Goal: Transaction & Acquisition: Download file/media

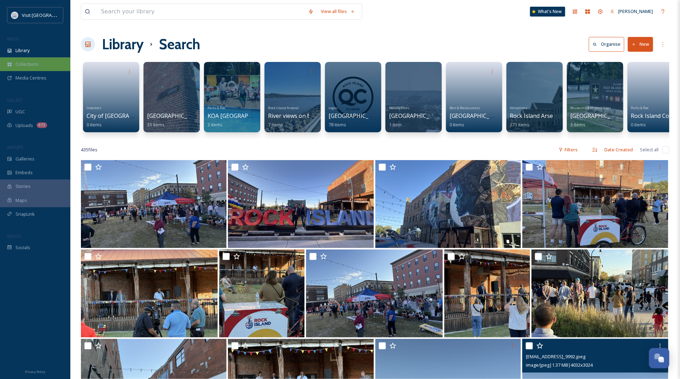
click at [36, 59] on div "Collections" at bounding box center [35, 64] width 70 height 14
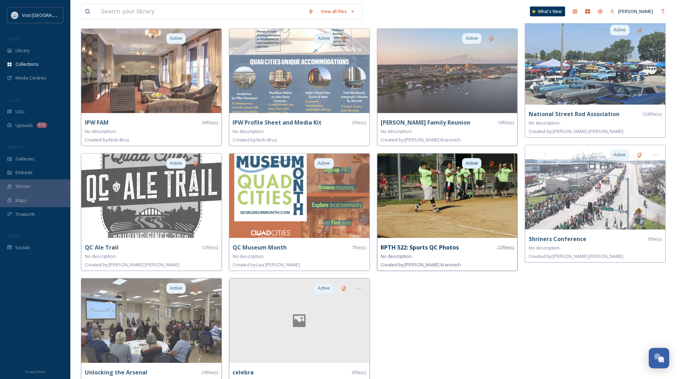
scroll to position [445, 0]
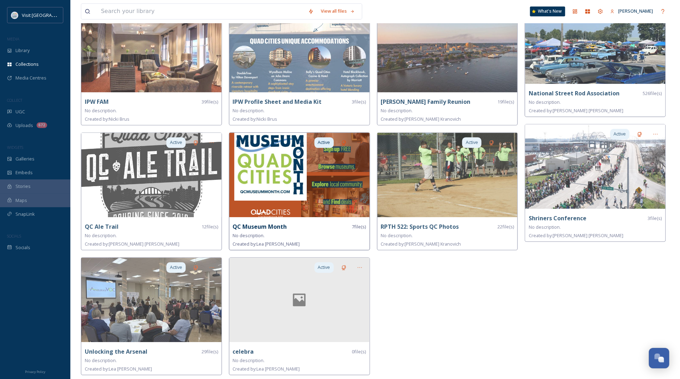
click at [346, 233] on div "No description." at bounding box center [299, 236] width 133 height 8
click at [359, 138] on div at bounding box center [360, 143] width 13 height 13
click at [357, 155] on span "Edit Collection" at bounding box center [348, 158] width 30 height 7
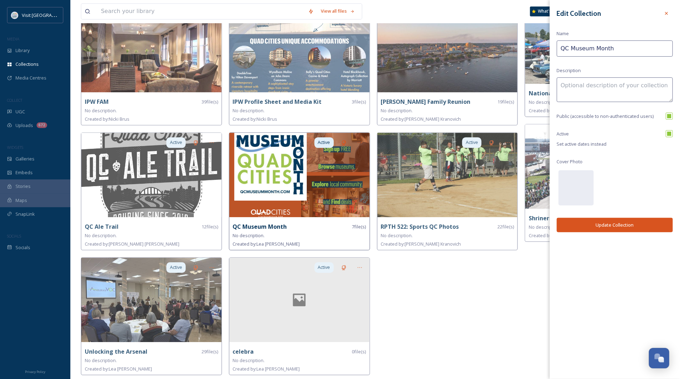
click at [274, 186] on img at bounding box center [300, 175] width 140 height 84
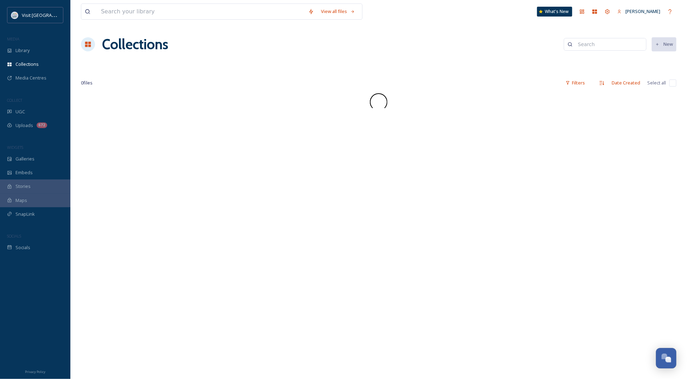
click at [304, 169] on div "View all files What's New Lea Nelson Collections New 0 file s Filters Date Crea…" at bounding box center [378, 189] width 617 height 379
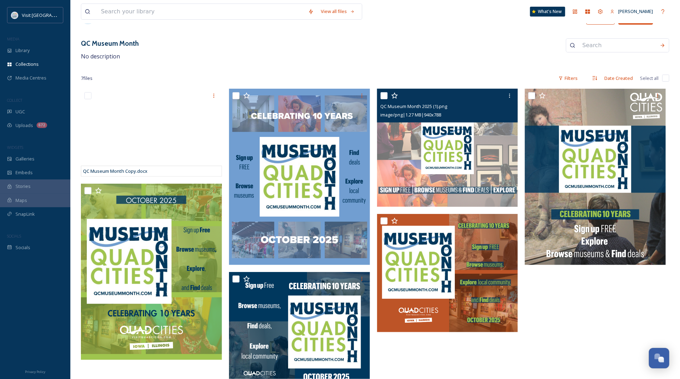
scroll to position [42, 0]
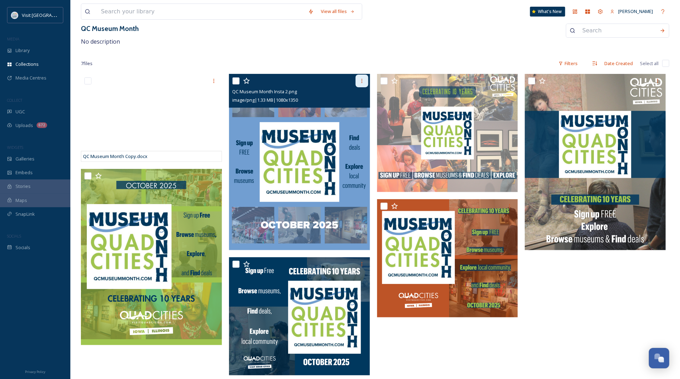
click at [360, 76] on div at bounding box center [362, 81] width 13 height 13
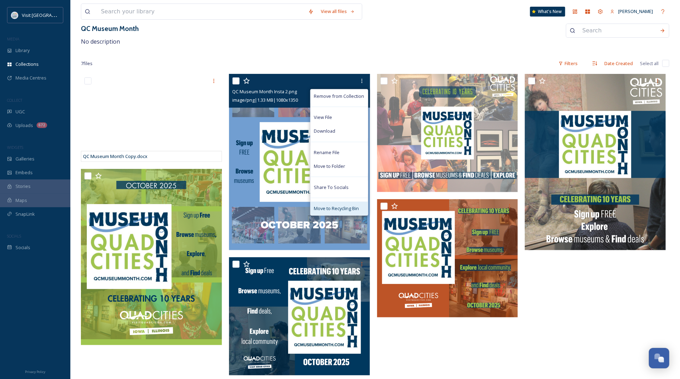
click at [336, 203] on div "Move to Recycling Bin" at bounding box center [339, 209] width 57 height 14
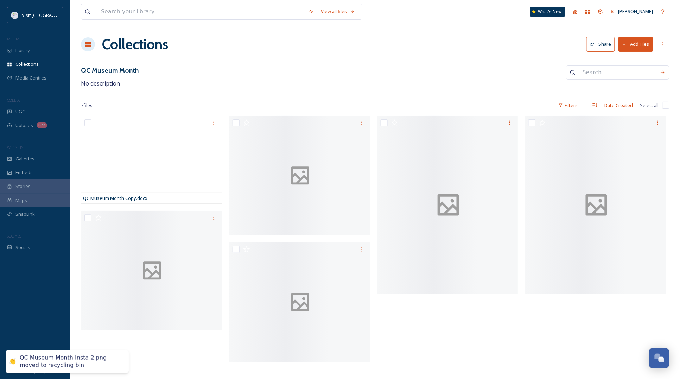
scroll to position [0, 0]
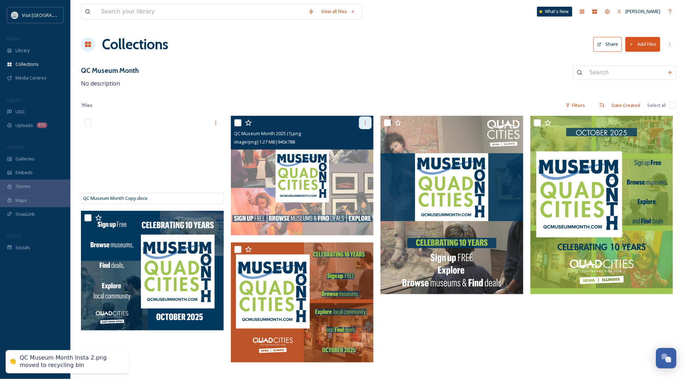
click at [362, 122] on div at bounding box center [365, 123] width 13 height 13
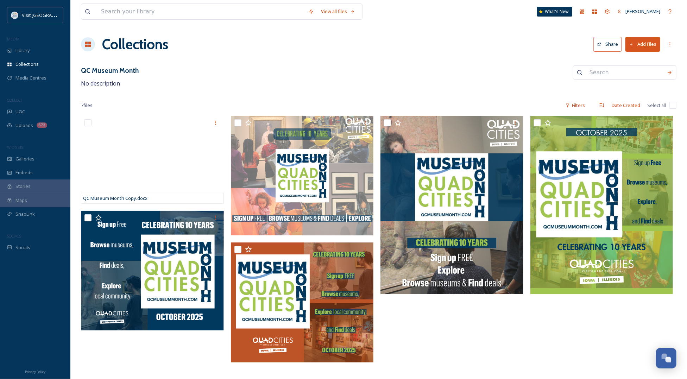
click at [413, 347] on div at bounding box center [454, 241] width 146 height 250
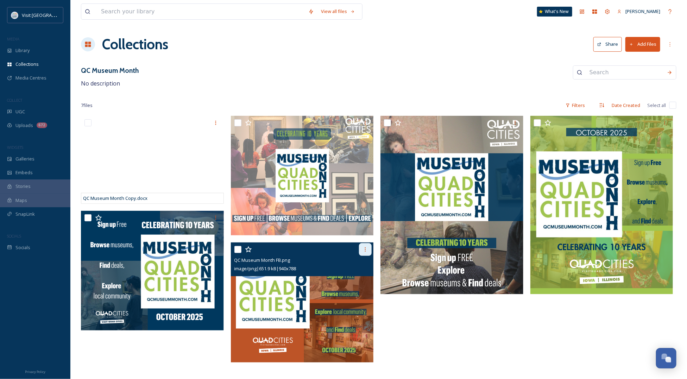
click at [364, 250] on icon at bounding box center [366, 250] width 6 height 6
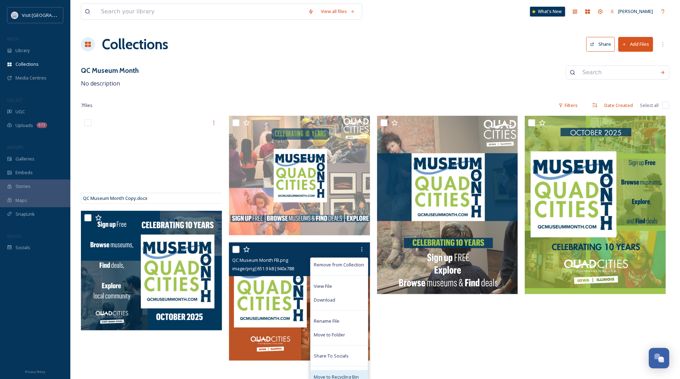
click at [345, 374] on span "Move to Recycling Bin" at bounding box center [336, 377] width 45 height 7
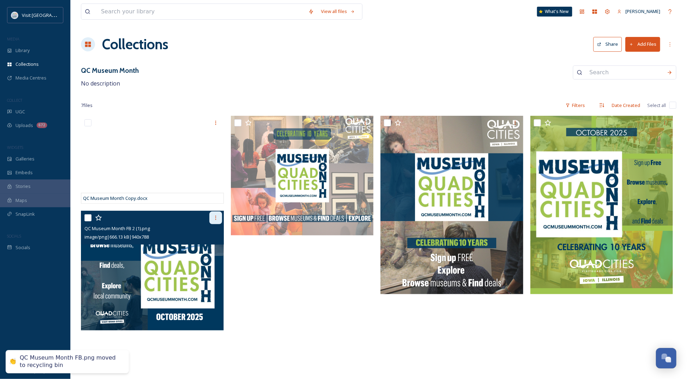
click at [217, 215] on div at bounding box center [215, 218] width 13 height 13
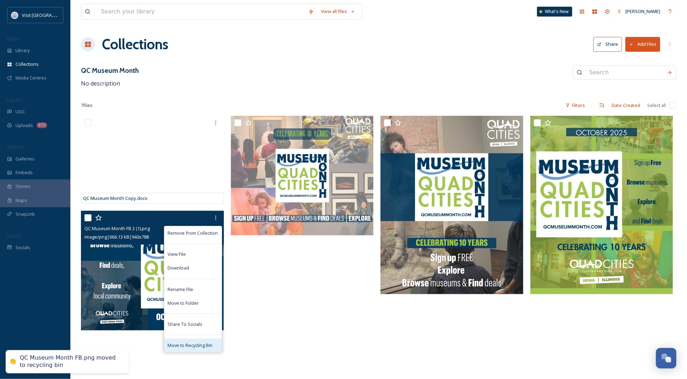
click at [197, 348] on span "Move to Recycling Bin" at bounding box center [190, 345] width 45 height 7
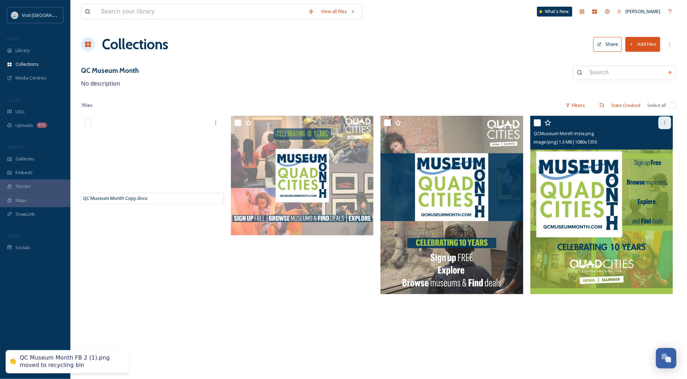
click at [666, 124] on icon at bounding box center [665, 123] width 6 height 6
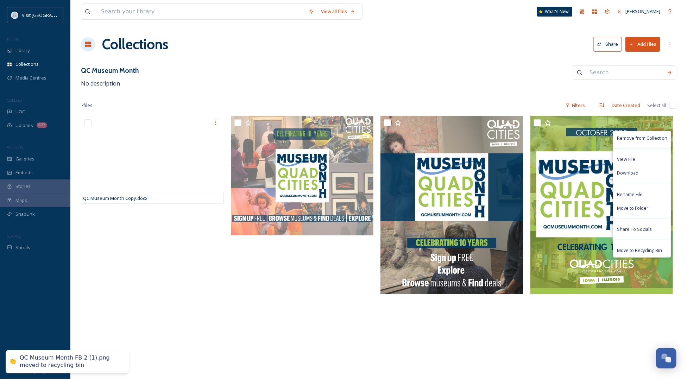
click at [640, 299] on div "View all files What's New Lea Nelson Collections Share Add Files QC Museum Mont…" at bounding box center [378, 189] width 617 height 379
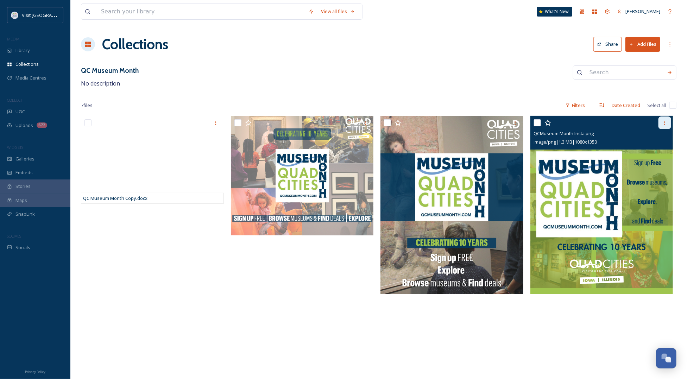
click at [664, 126] on icon at bounding box center [665, 123] width 6 height 6
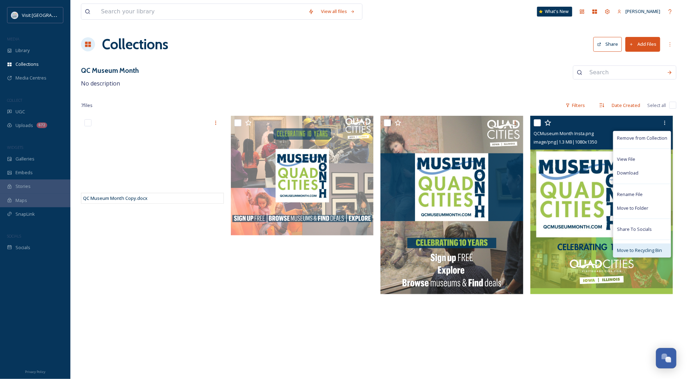
click at [631, 252] on span "Move to Recycling Bin" at bounding box center [639, 250] width 45 height 7
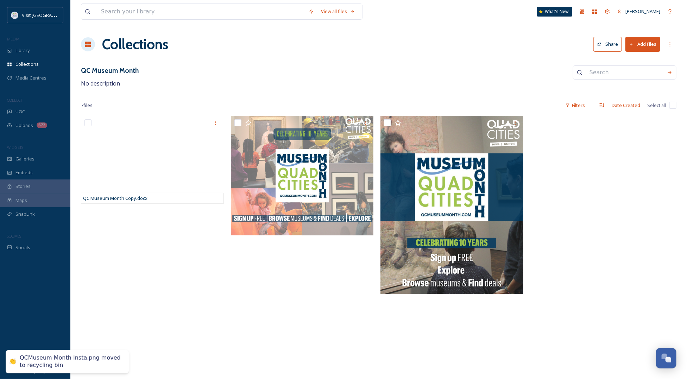
click at [643, 47] on button "Add Files" at bounding box center [643, 44] width 35 height 14
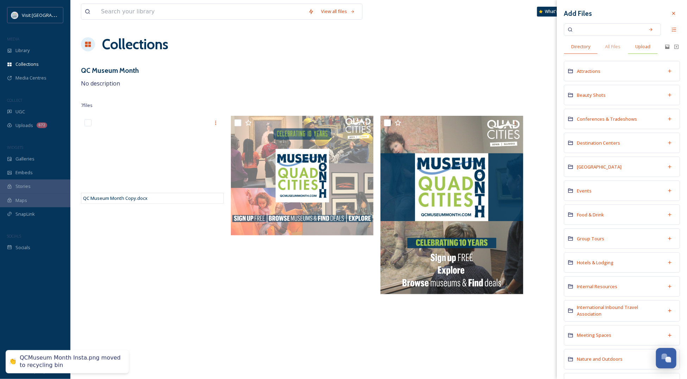
click at [642, 49] on span "Upload" at bounding box center [642, 46] width 15 height 7
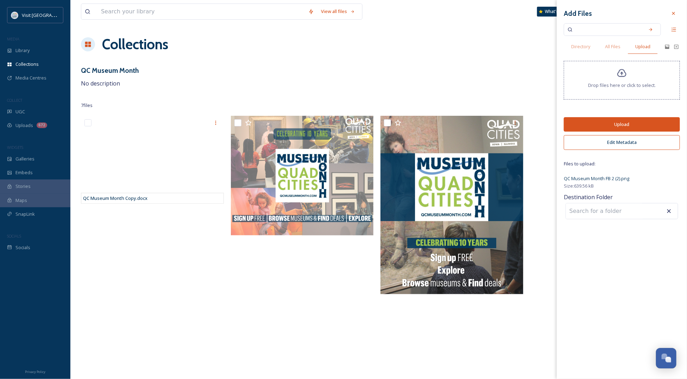
click at [608, 126] on button "Upload" at bounding box center [622, 124] width 116 height 14
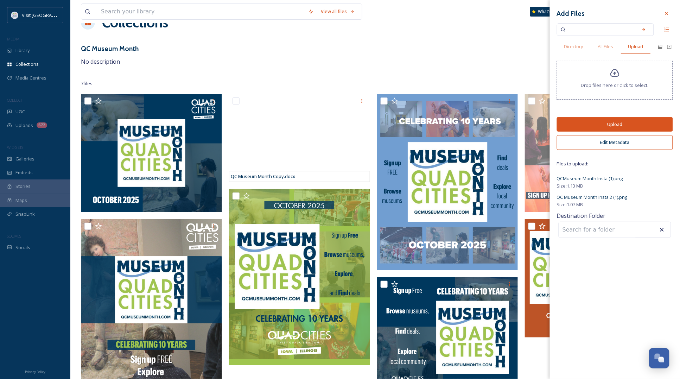
scroll to position [42, 0]
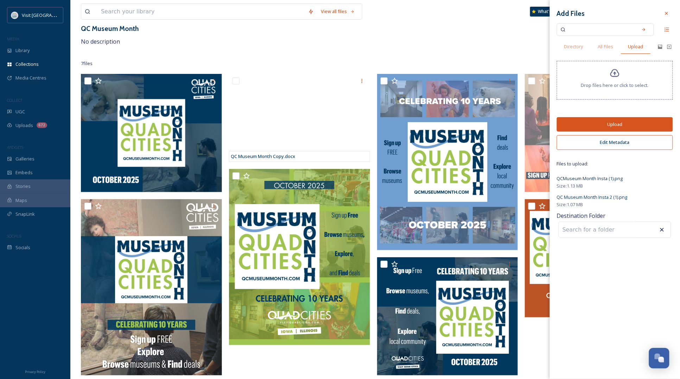
click at [608, 127] on button "Upload" at bounding box center [615, 124] width 116 height 14
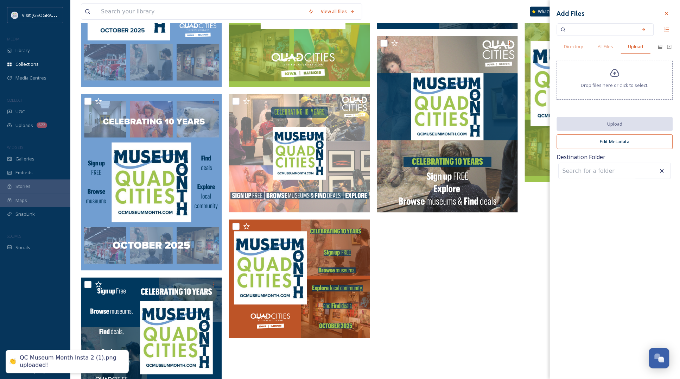
scroll to position [220, 0]
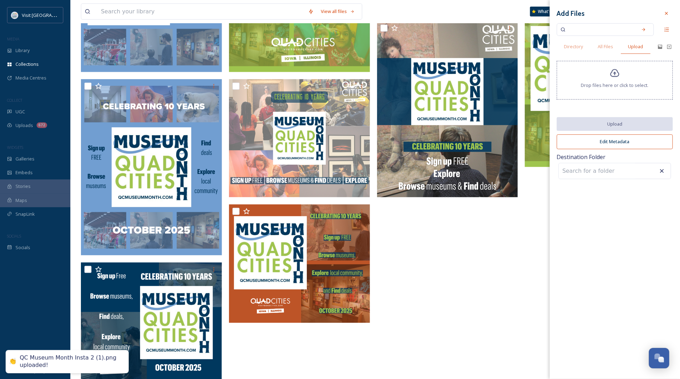
click at [467, 291] on div at bounding box center [449, 140] width 145 height 489
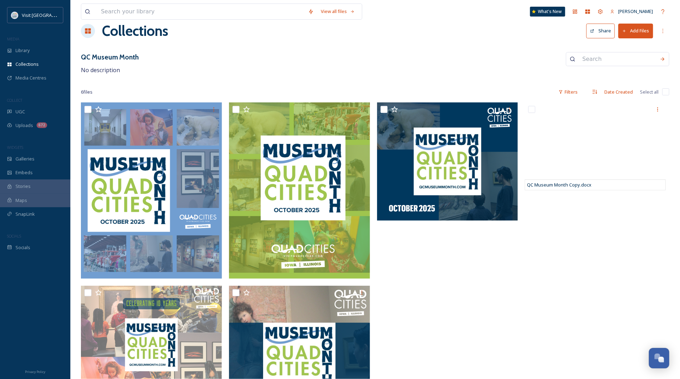
scroll to position [12, 0]
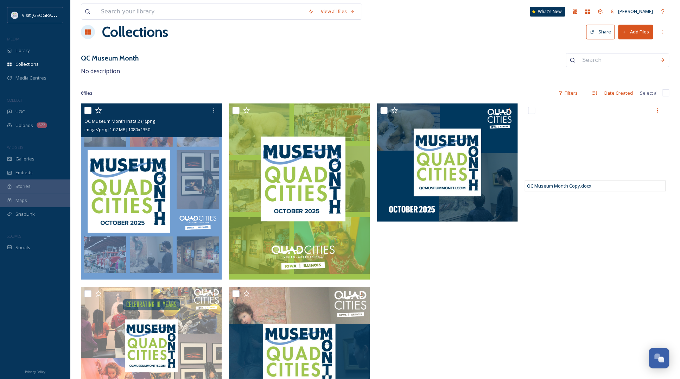
click at [169, 206] on img at bounding box center [151, 191] width 141 height 176
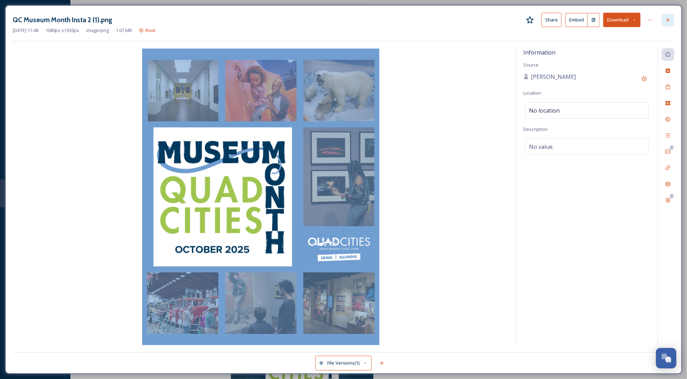
click at [668, 18] on icon at bounding box center [668, 20] width 6 height 6
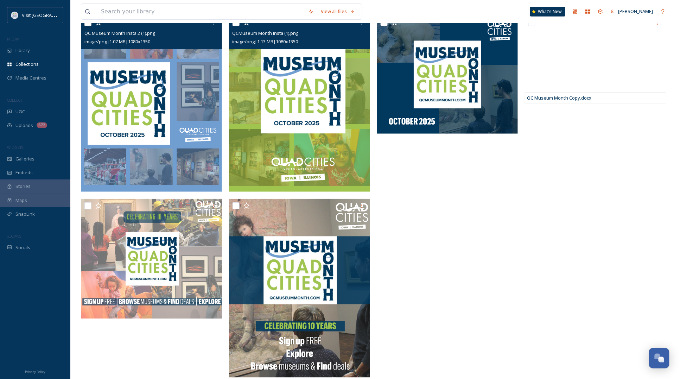
click at [334, 153] on img at bounding box center [299, 103] width 141 height 176
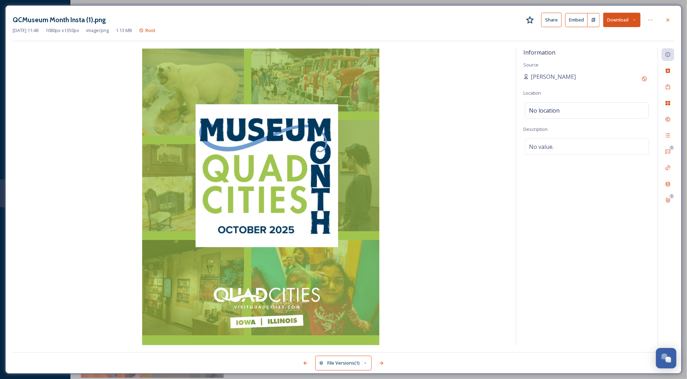
scroll to position [46, 0]
click at [669, 19] on icon at bounding box center [668, 19] width 3 height 3
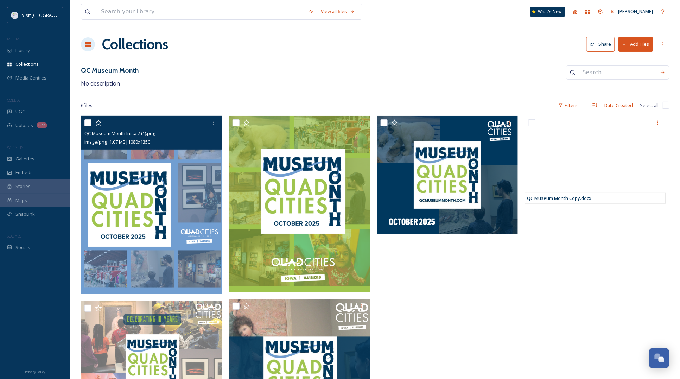
click at [638, 39] on button "Add Files" at bounding box center [636, 44] width 35 height 14
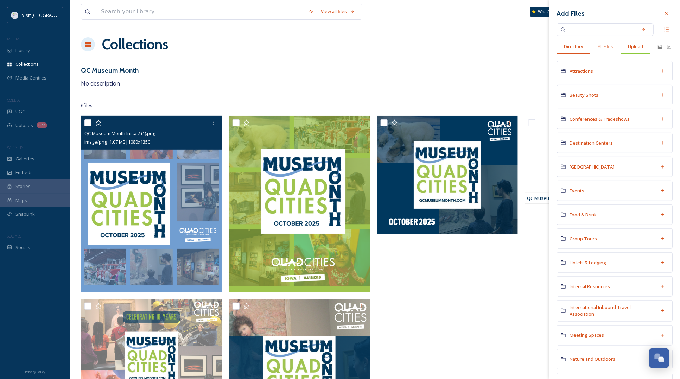
click at [638, 46] on span "Upload" at bounding box center [636, 46] width 15 height 7
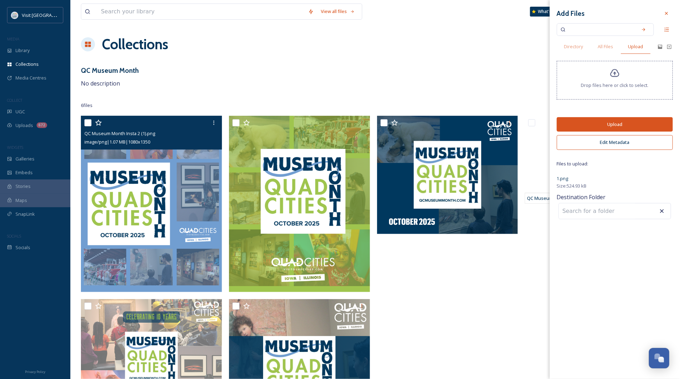
click at [629, 128] on button "Upload" at bounding box center [615, 124] width 116 height 14
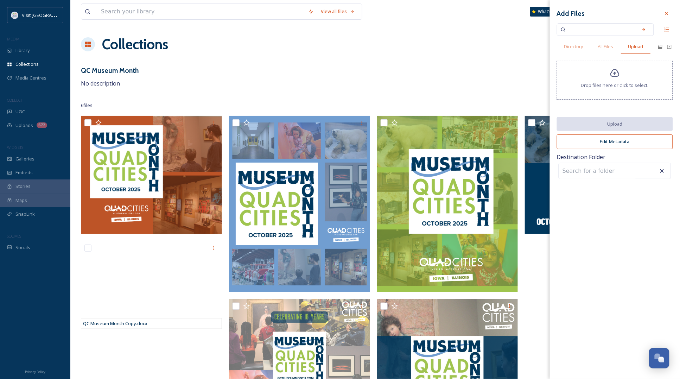
click at [372, 75] on div "QC Museum Month No description" at bounding box center [375, 76] width 589 height 23
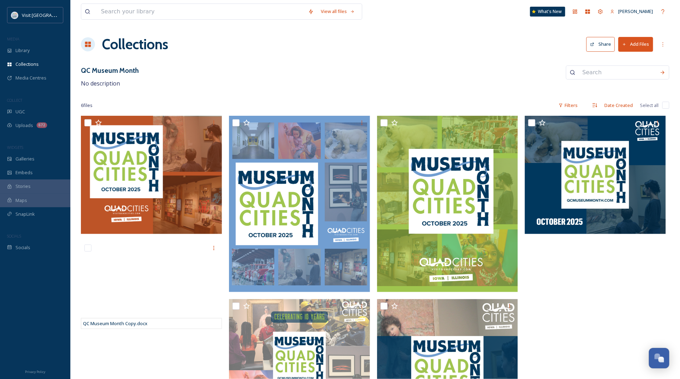
click at [590, 43] on button "Share" at bounding box center [601, 44] width 29 height 14
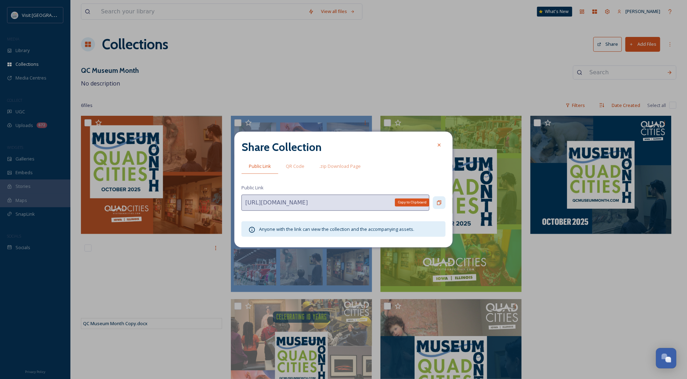
click at [439, 200] on icon at bounding box center [440, 203] width 6 height 6
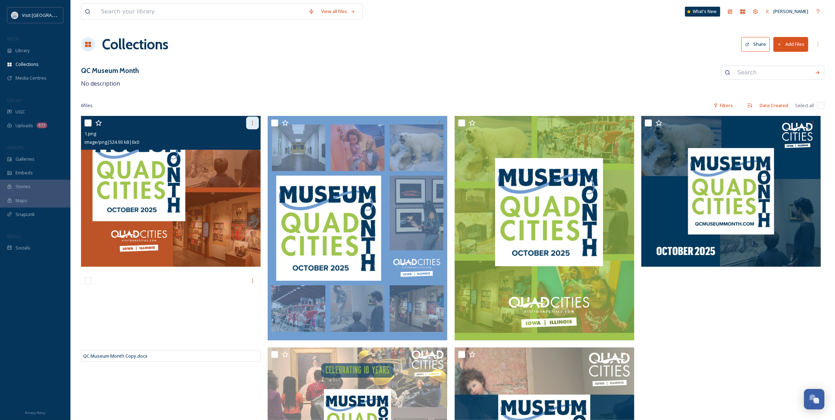
click at [249, 121] on div at bounding box center [252, 123] width 13 height 13
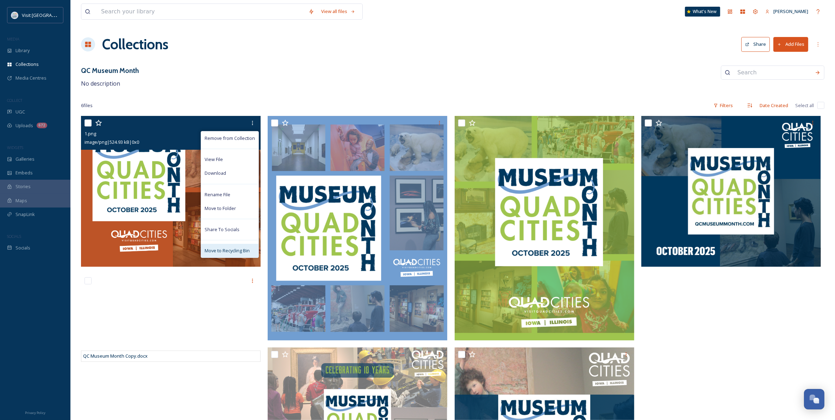
click at [222, 249] on span "Move to Recycling Bin" at bounding box center [227, 250] width 45 height 7
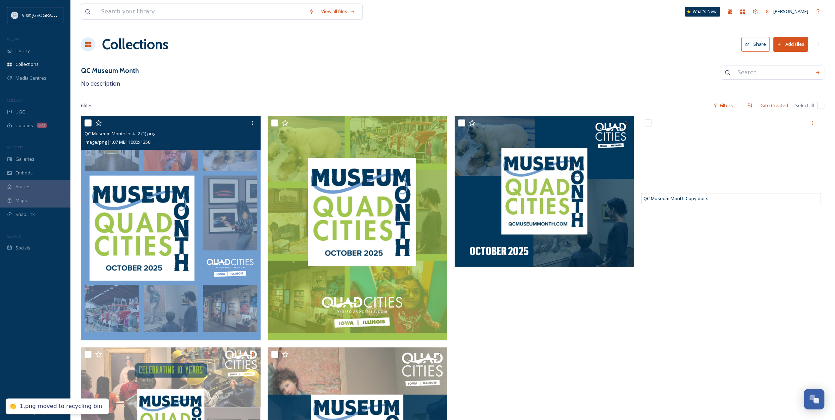
click at [245, 122] on div at bounding box center [171, 123] width 174 height 13
click at [251, 123] on icon at bounding box center [253, 123] width 6 height 6
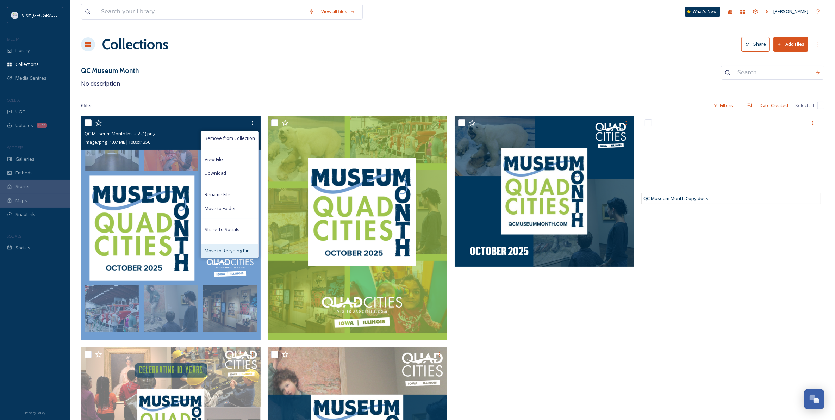
click at [214, 251] on span "Move to Recycling Bin" at bounding box center [227, 250] width 45 height 7
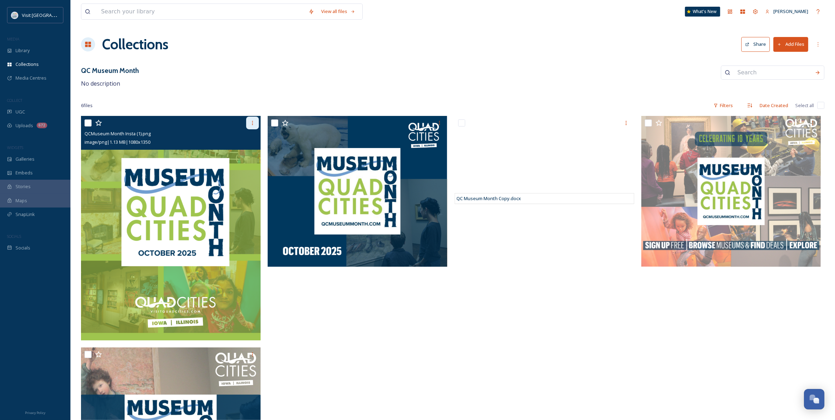
click at [248, 120] on div at bounding box center [252, 123] width 13 height 13
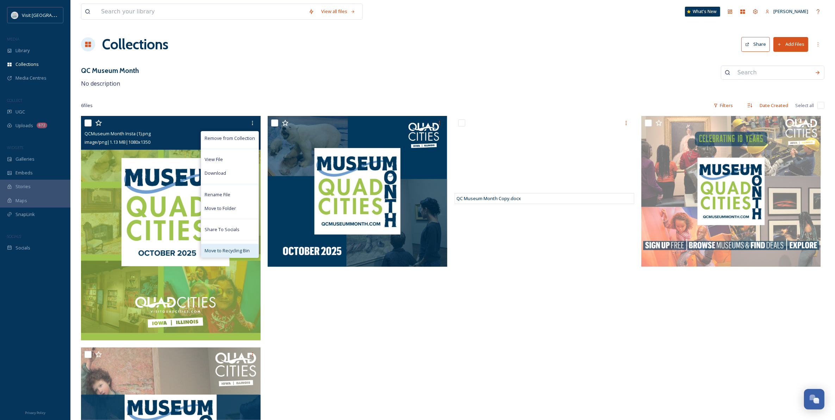
click at [212, 251] on span "Move to Recycling Bin" at bounding box center [227, 250] width 45 height 7
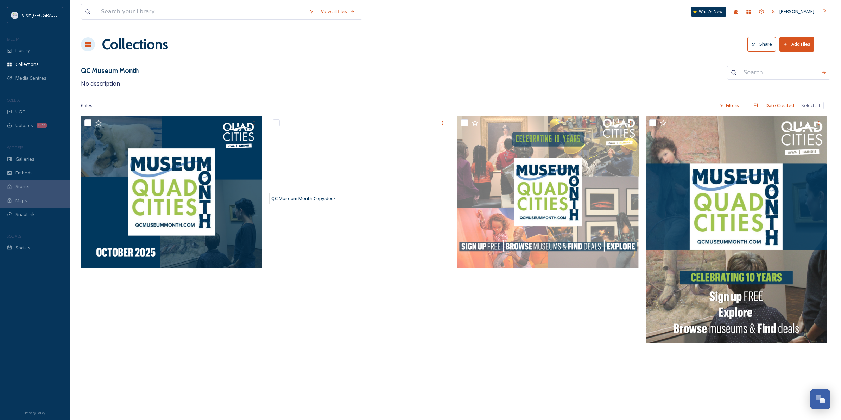
click at [687, 40] on button "Add Files" at bounding box center [797, 44] width 35 height 14
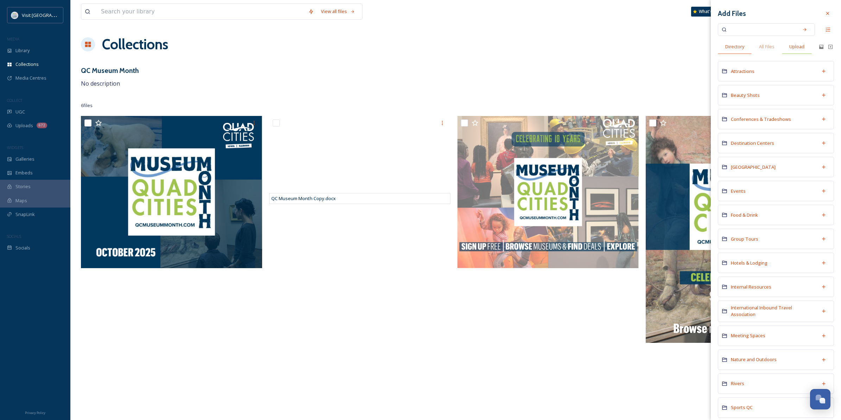
click at [687, 48] on span "Upload" at bounding box center [797, 46] width 15 height 7
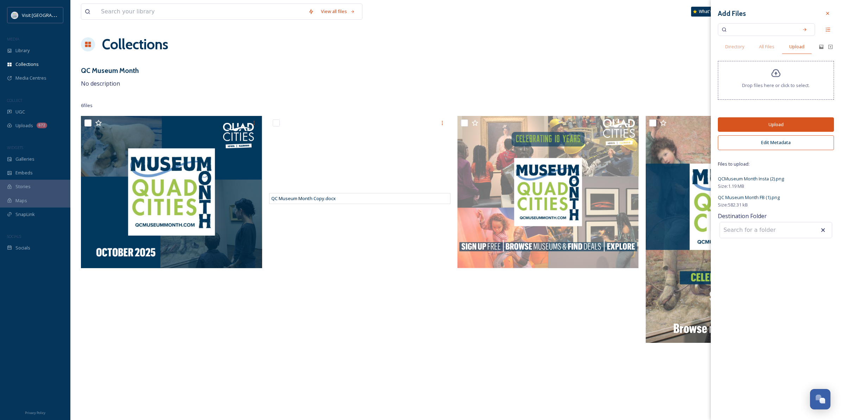
click at [687, 125] on button "Upload" at bounding box center [776, 124] width 116 height 14
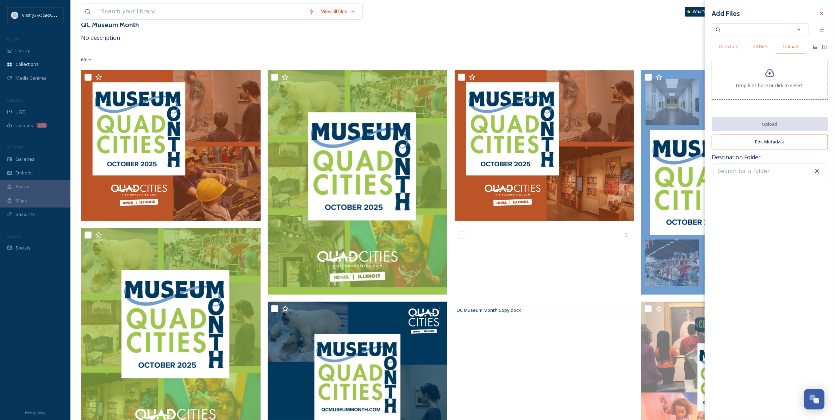
scroll to position [44, 0]
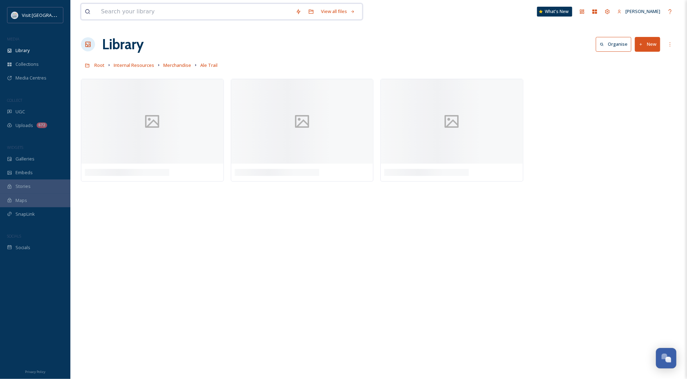
click at [157, 13] on input at bounding box center [195, 11] width 195 height 15
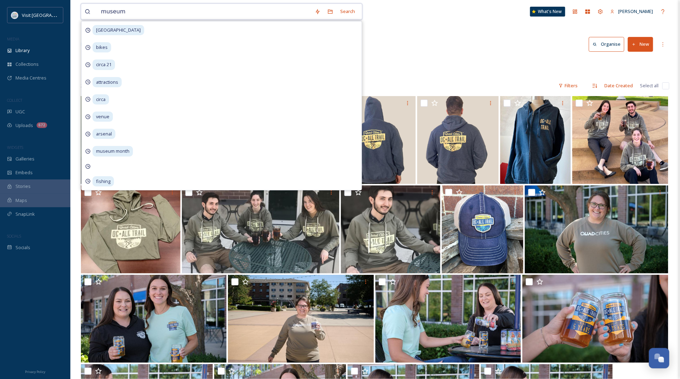
type input "museum"
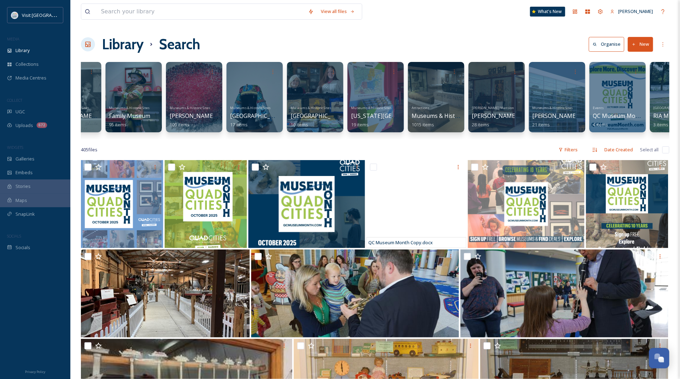
scroll to position [0, 284]
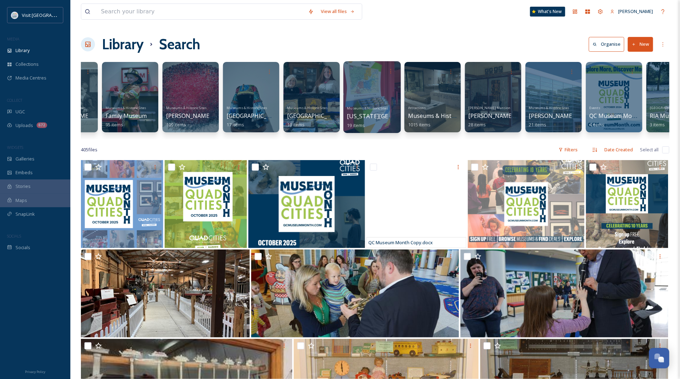
click at [372, 76] on div at bounding box center [372, 71] width 50 height 13
click at [387, 88] on div at bounding box center [372, 97] width 57 height 72
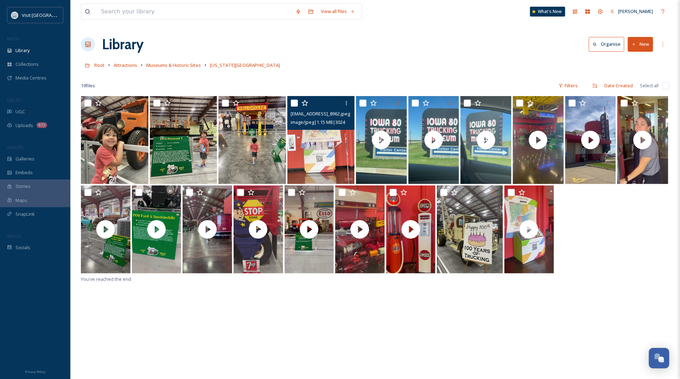
click at [321, 150] on img at bounding box center [322, 140] width 68 height 88
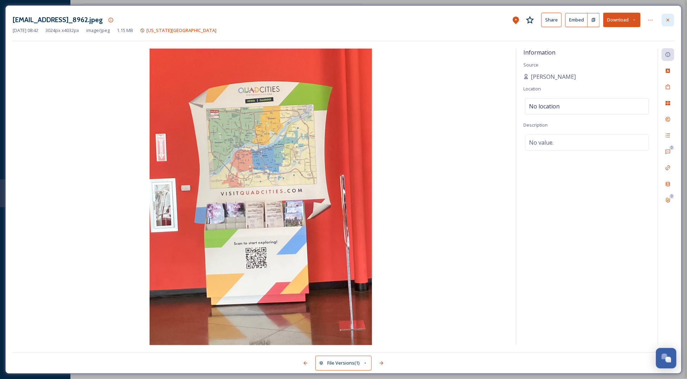
click at [673, 24] on div at bounding box center [668, 20] width 13 height 13
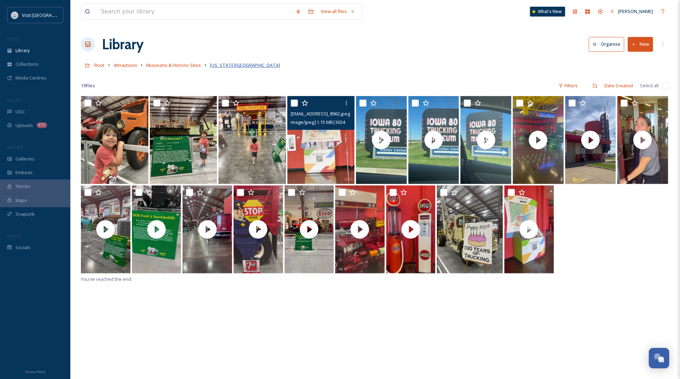
click at [219, 66] on span "[US_STATE][GEOGRAPHIC_DATA]" at bounding box center [245, 65] width 70 height 6
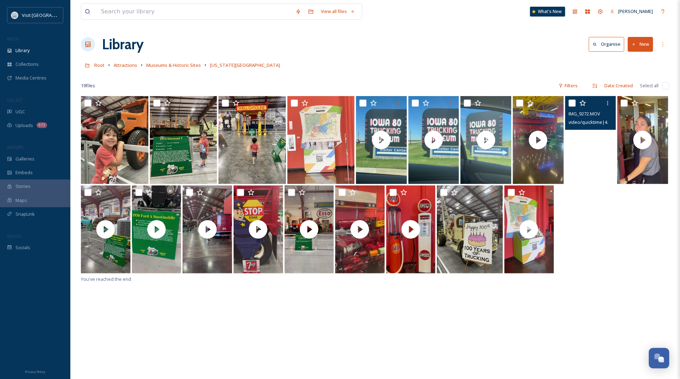
click at [598, 156] on video "IMG_9272.MOV" at bounding box center [591, 140] width 51 height 88
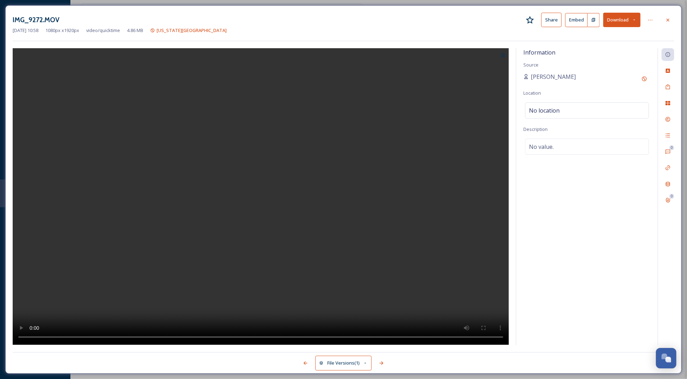
click at [622, 18] on button "Download" at bounding box center [621, 20] width 37 height 14
click at [601, 32] on div "Download Original (1080 x 1920)" at bounding box center [604, 36] width 74 height 14
click at [669, 18] on icon at bounding box center [668, 20] width 6 height 6
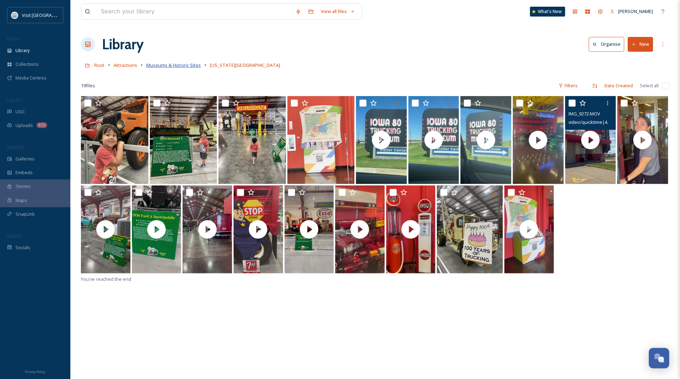
click at [178, 68] on span "Museums & Historic Sites" at bounding box center [173, 65] width 55 height 6
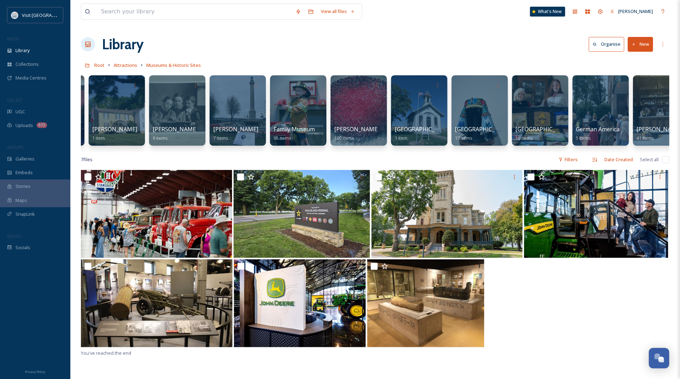
scroll to position [0, 415]
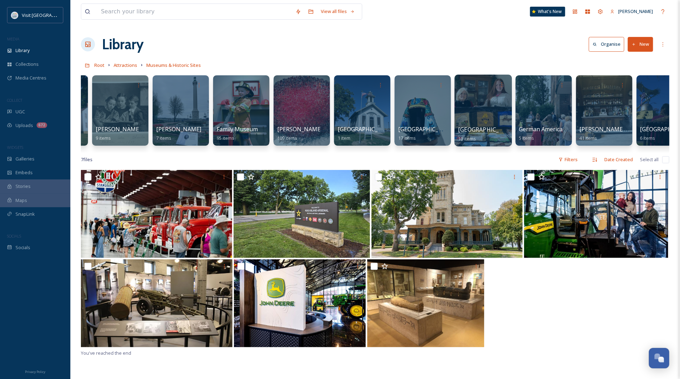
click at [497, 108] on div at bounding box center [483, 111] width 57 height 72
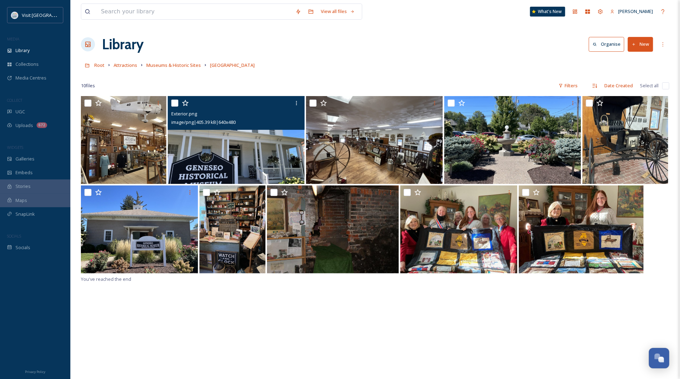
click at [226, 161] on img at bounding box center [236, 140] width 137 height 88
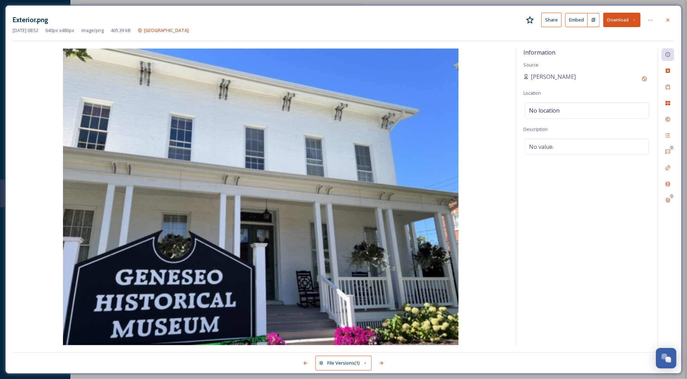
click at [664, 16] on div at bounding box center [668, 20] width 13 height 13
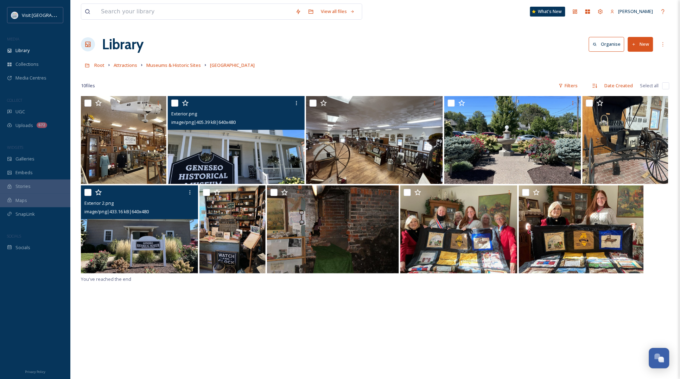
click at [159, 236] on img at bounding box center [139, 230] width 117 height 88
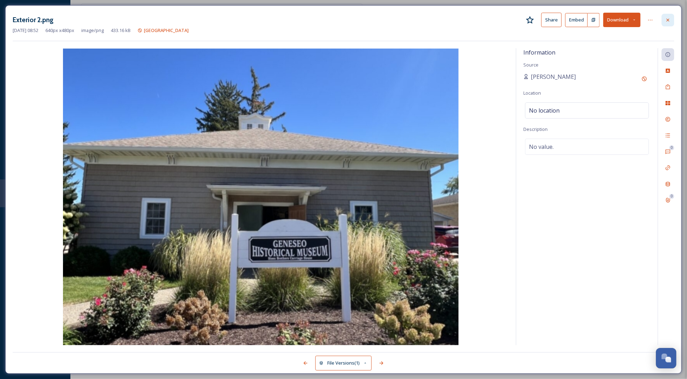
click at [668, 20] on icon at bounding box center [668, 19] width 3 height 3
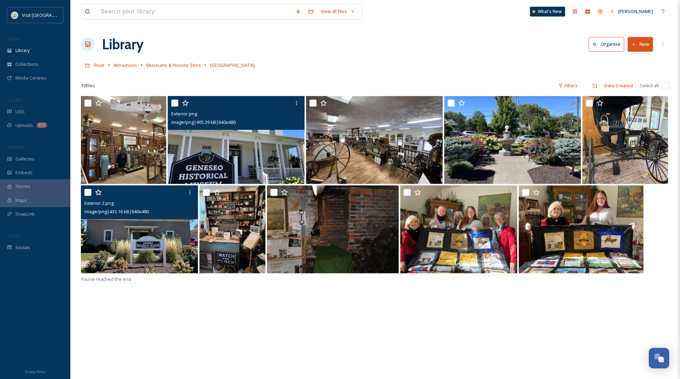
click at [219, 166] on img at bounding box center [236, 140] width 137 height 88
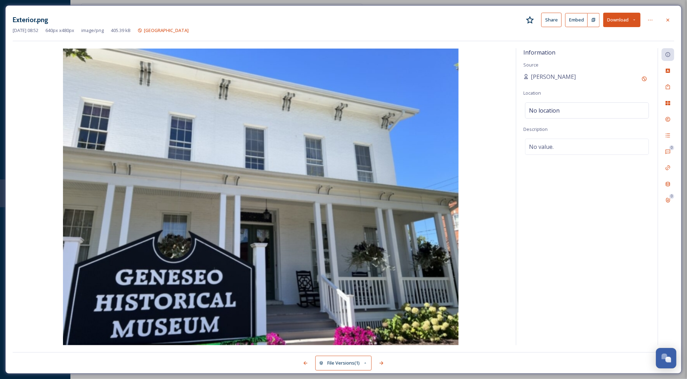
click at [620, 18] on button "Download" at bounding box center [621, 20] width 37 height 14
click at [589, 39] on span "Download Original (640 x 480)" at bounding box center [606, 36] width 62 height 7
click at [666, 20] on icon at bounding box center [668, 20] width 6 height 6
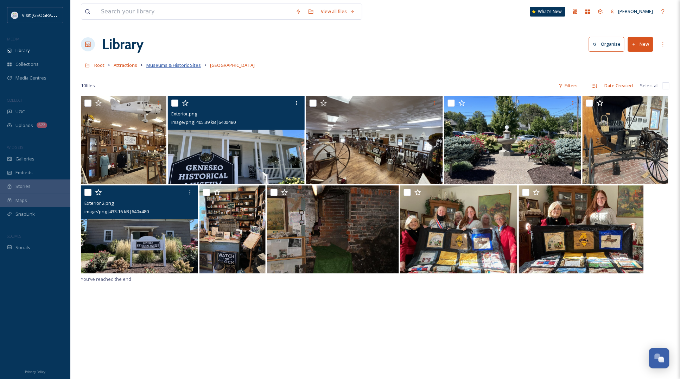
click at [168, 63] on span "Museums & Historic Sites" at bounding box center [173, 65] width 55 height 6
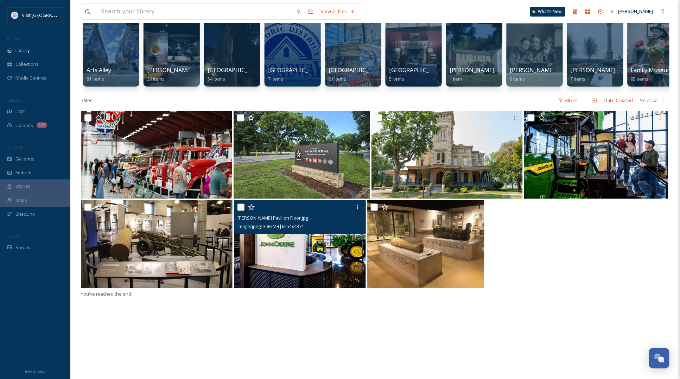
scroll to position [44, 0]
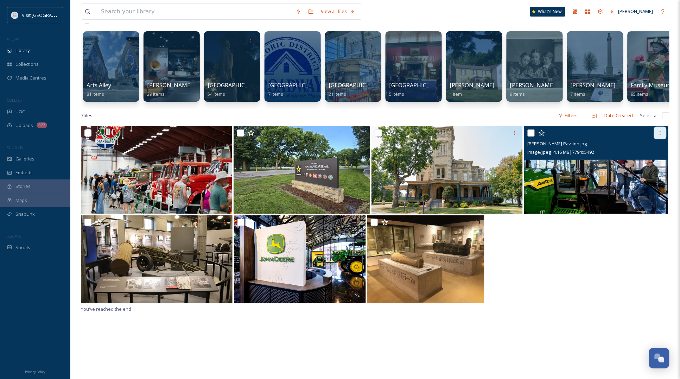
click at [664, 138] on div at bounding box center [660, 133] width 13 height 13
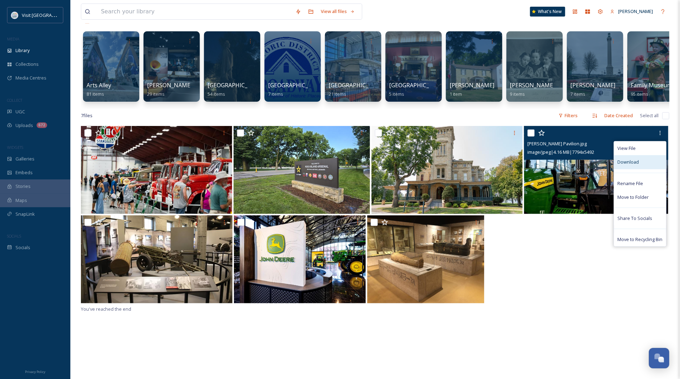
click at [646, 166] on div "Download" at bounding box center [641, 162] width 52 height 14
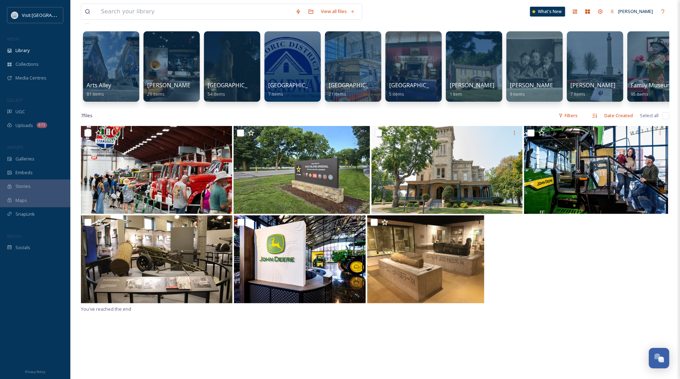
click at [566, 256] on div at bounding box center [375, 259] width 589 height 89
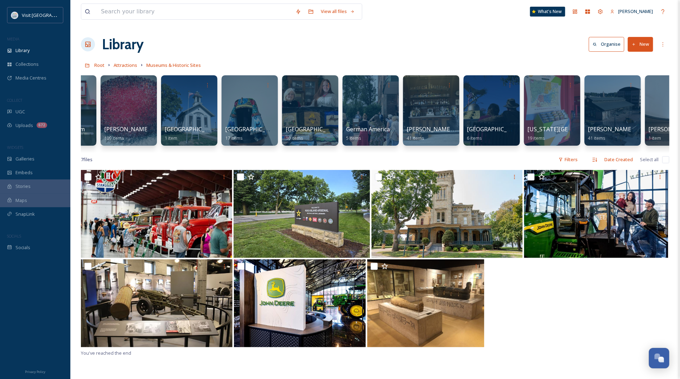
scroll to position [0, 581]
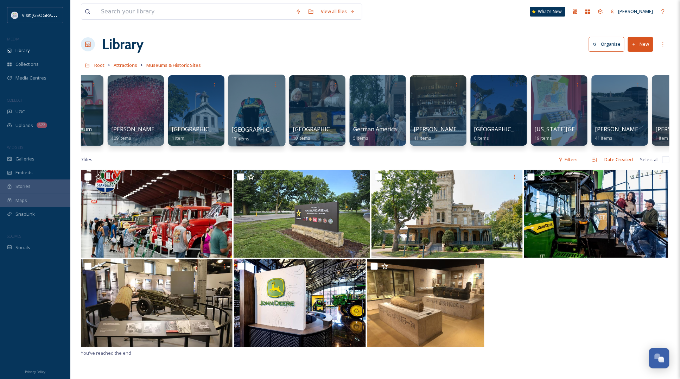
click at [260, 100] on div at bounding box center [256, 111] width 57 height 72
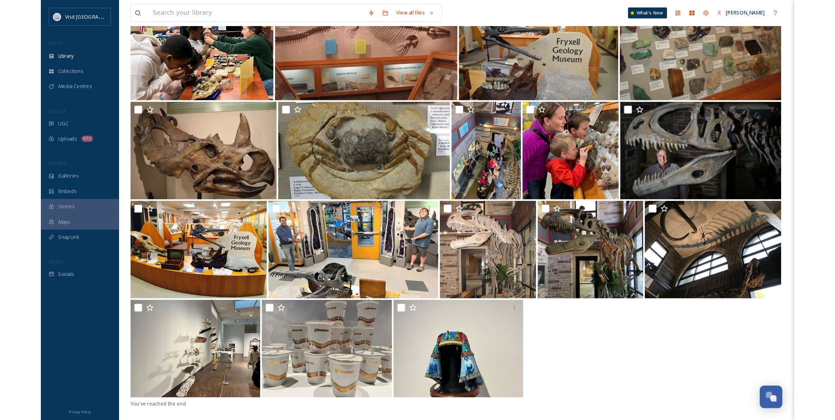
scroll to position [96, 0]
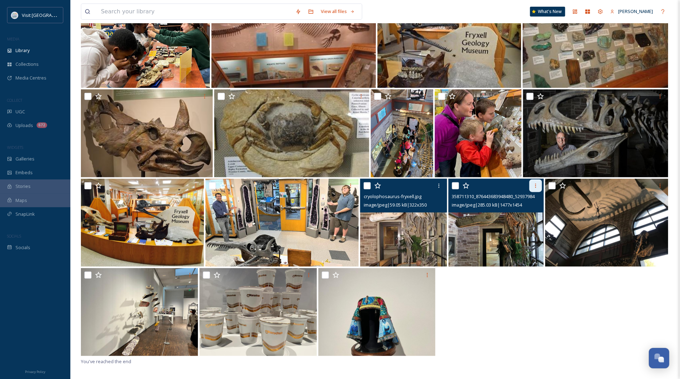
click at [535, 184] on icon at bounding box center [536, 186] width 6 height 6
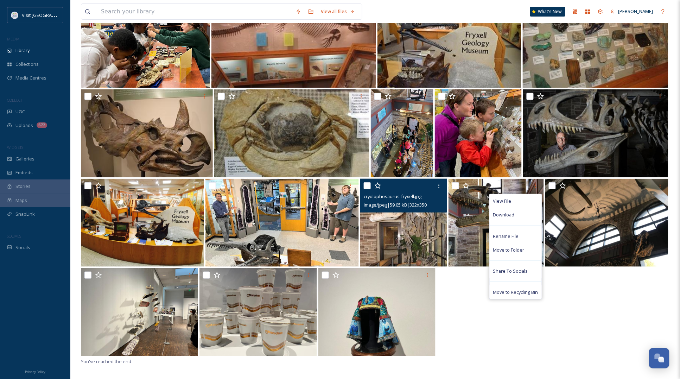
click at [455, 313] on div at bounding box center [375, 312] width 589 height 89
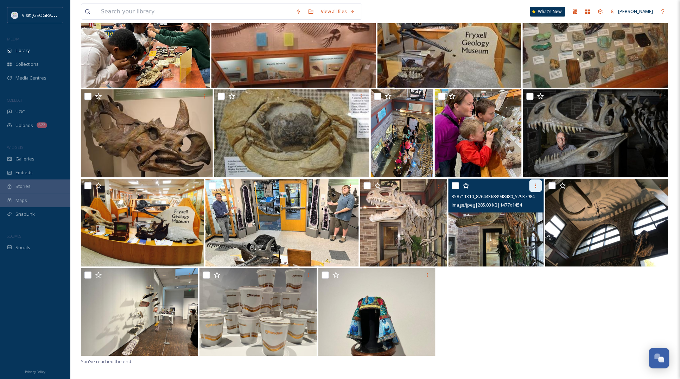
click at [536, 180] on div at bounding box center [536, 186] width 13 height 13
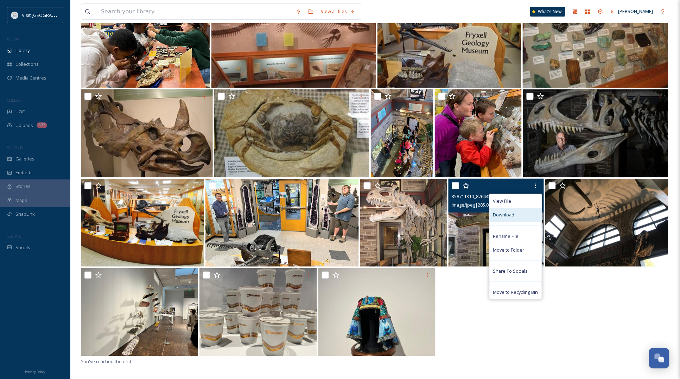
click at [496, 215] on span "Download" at bounding box center [504, 215] width 21 height 7
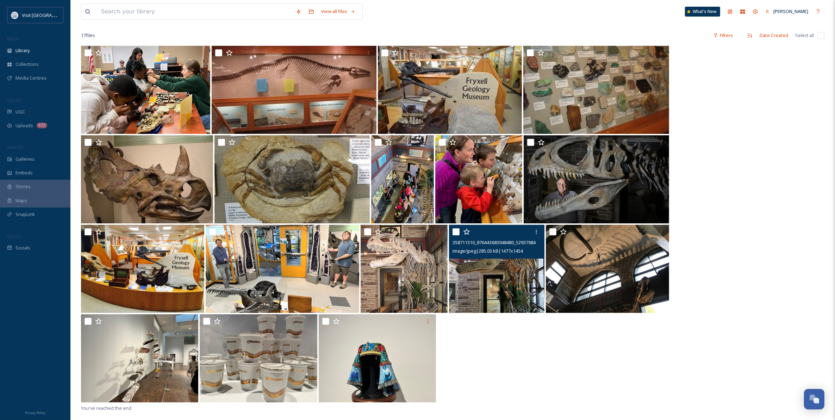
scroll to position [0, 0]
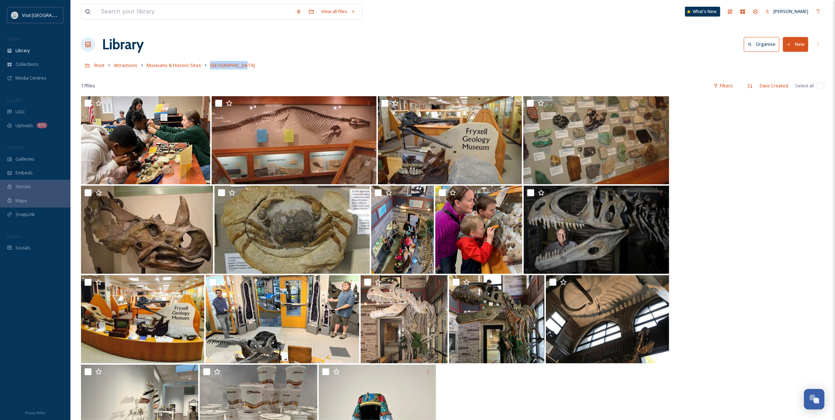
drag, startPoint x: 250, startPoint y: 64, endPoint x: 208, endPoint y: 67, distance: 42.0
click at [208, 67] on div "Root Attractions Museums & Historic Sites [GEOGRAPHIC_DATA]" at bounding box center [452, 64] width 743 height 13
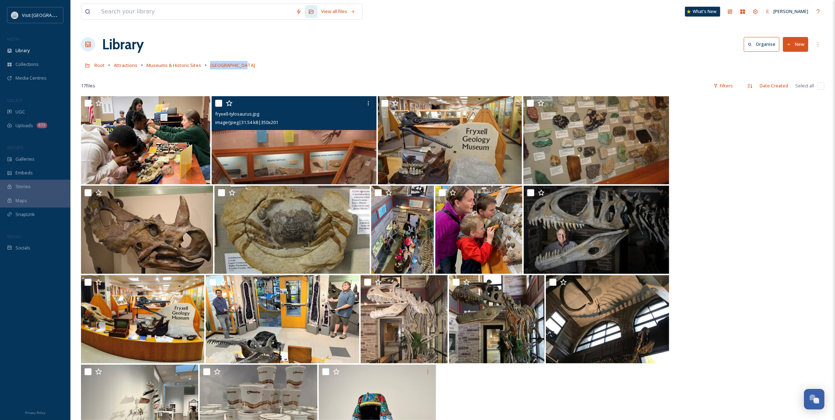
copy span "[GEOGRAPHIC_DATA]"
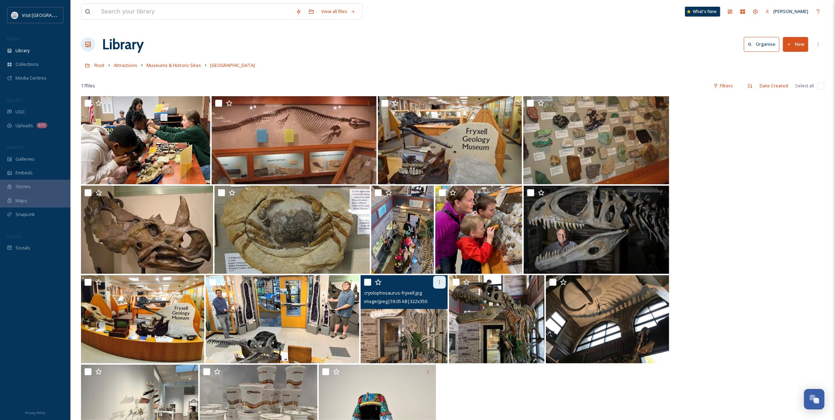
click at [439, 283] on icon at bounding box center [440, 282] width 6 height 6
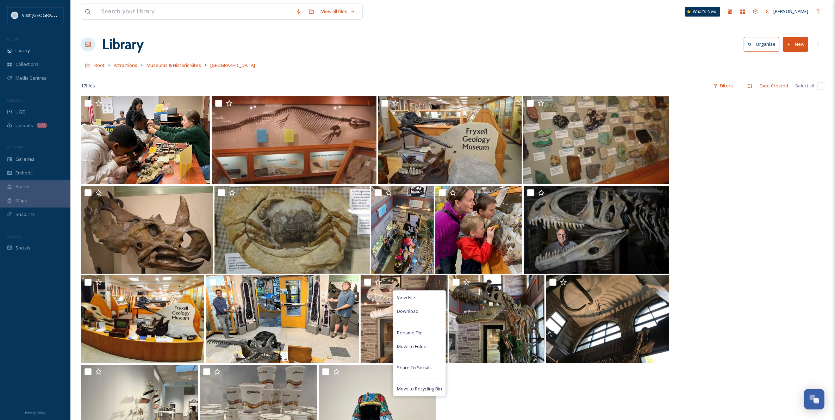
click at [538, 379] on div at bounding box center [452, 408] width 743 height 89
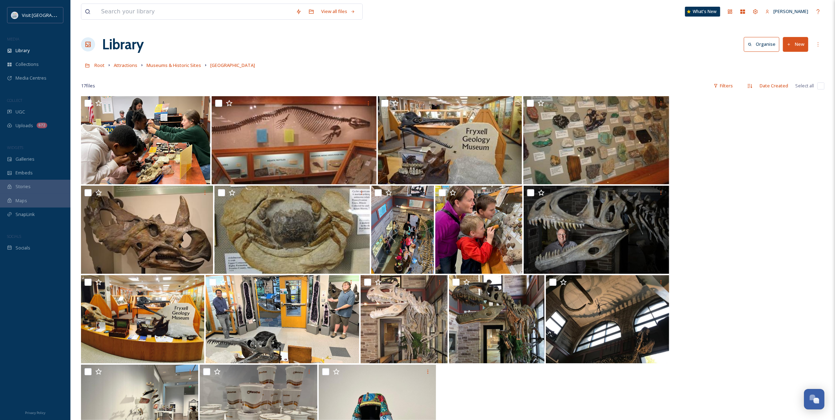
click at [344, 66] on div "Root Attractions Museums & Historic Sites [GEOGRAPHIC_DATA]" at bounding box center [452, 64] width 743 height 13
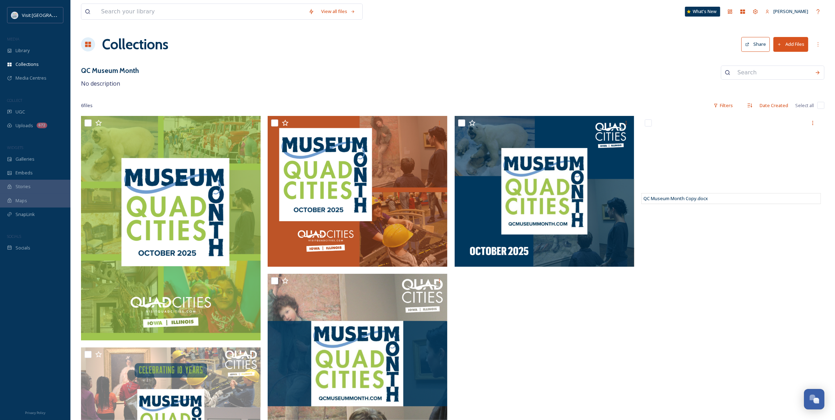
click at [786, 47] on button "Add Files" at bounding box center [790, 44] width 35 height 14
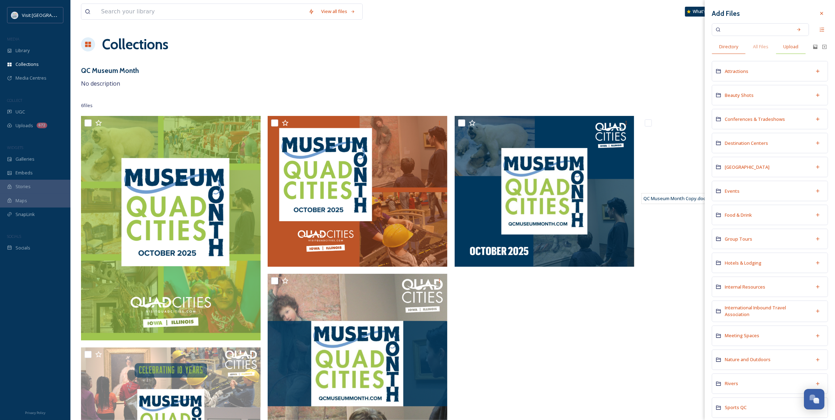
click at [791, 46] on span "Upload" at bounding box center [790, 46] width 15 height 7
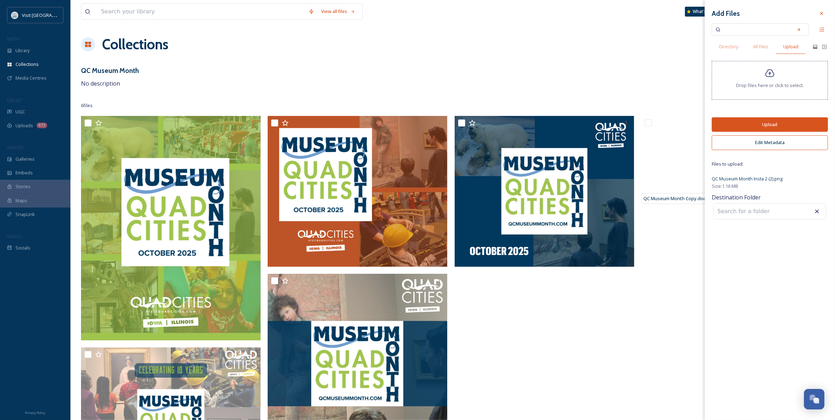
click at [745, 125] on button "Upload" at bounding box center [769, 124] width 116 height 14
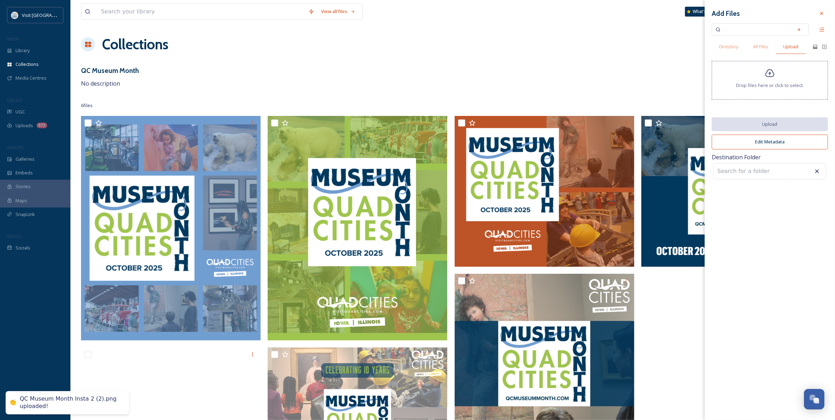
click at [507, 79] on div "QC Museum Month No description" at bounding box center [452, 76] width 743 height 23
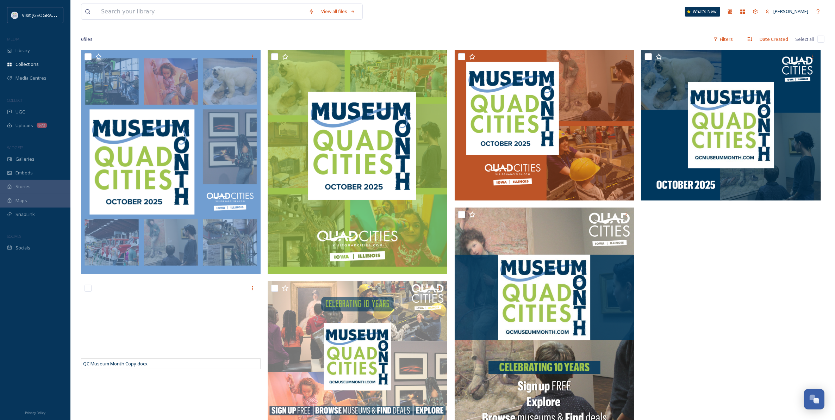
scroll to position [82, 0]
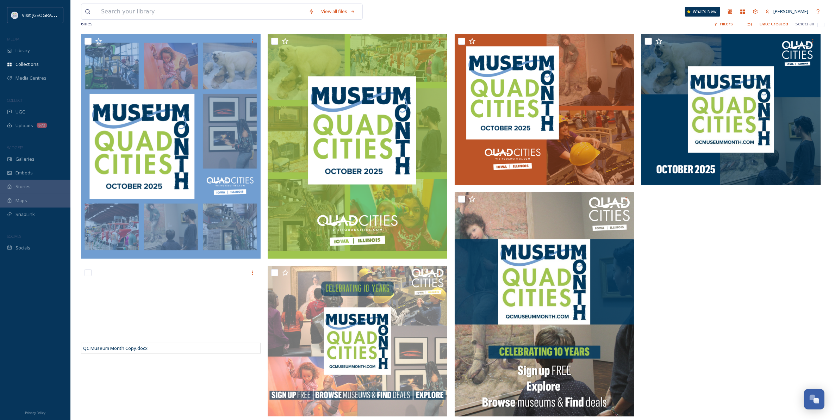
drag, startPoint x: 778, startPoint y: 230, endPoint x: 776, endPoint y: 153, distance: 76.4
click at [778, 230] on div at bounding box center [732, 226] width 183 height 385
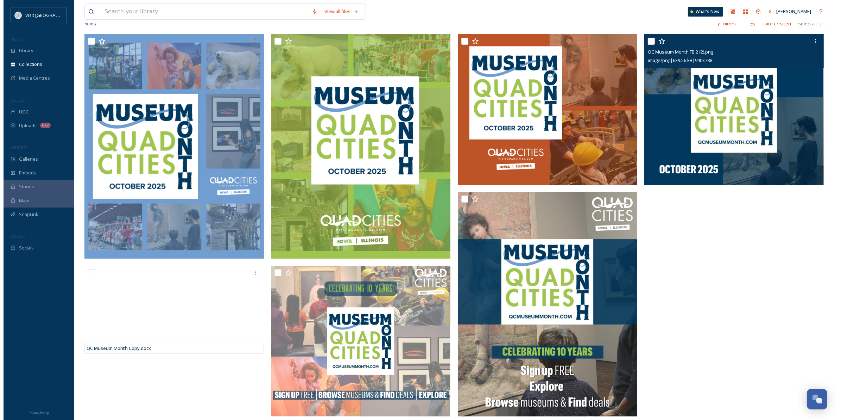
scroll to position [0, 0]
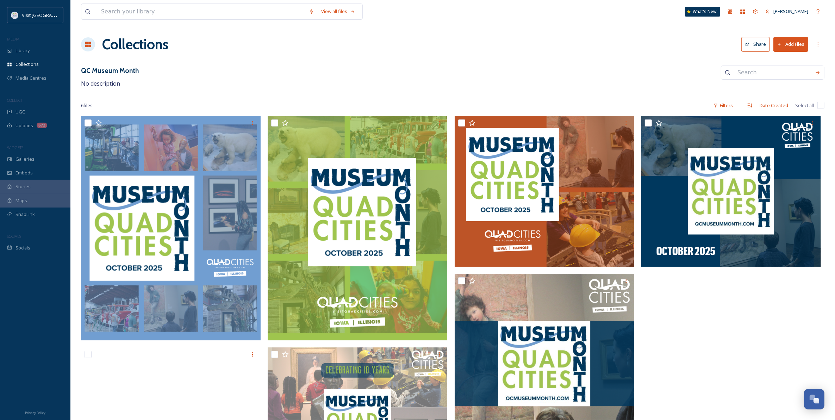
click at [760, 40] on button "Share" at bounding box center [755, 44] width 29 height 14
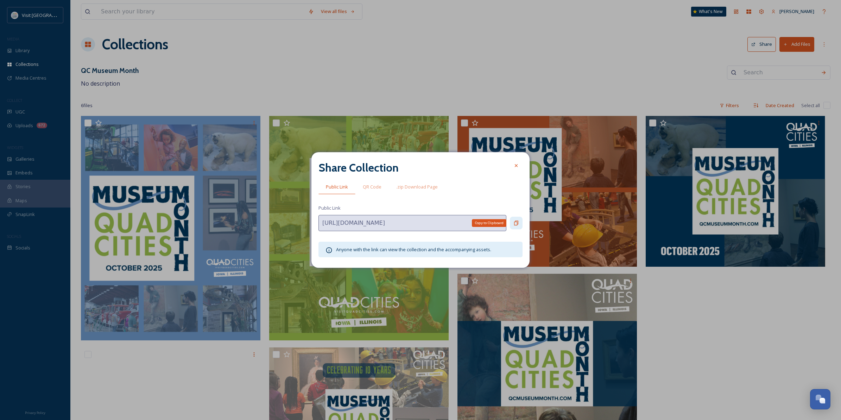
click at [515, 221] on icon at bounding box center [516, 223] width 4 height 5
